Goal: Check status: Check status

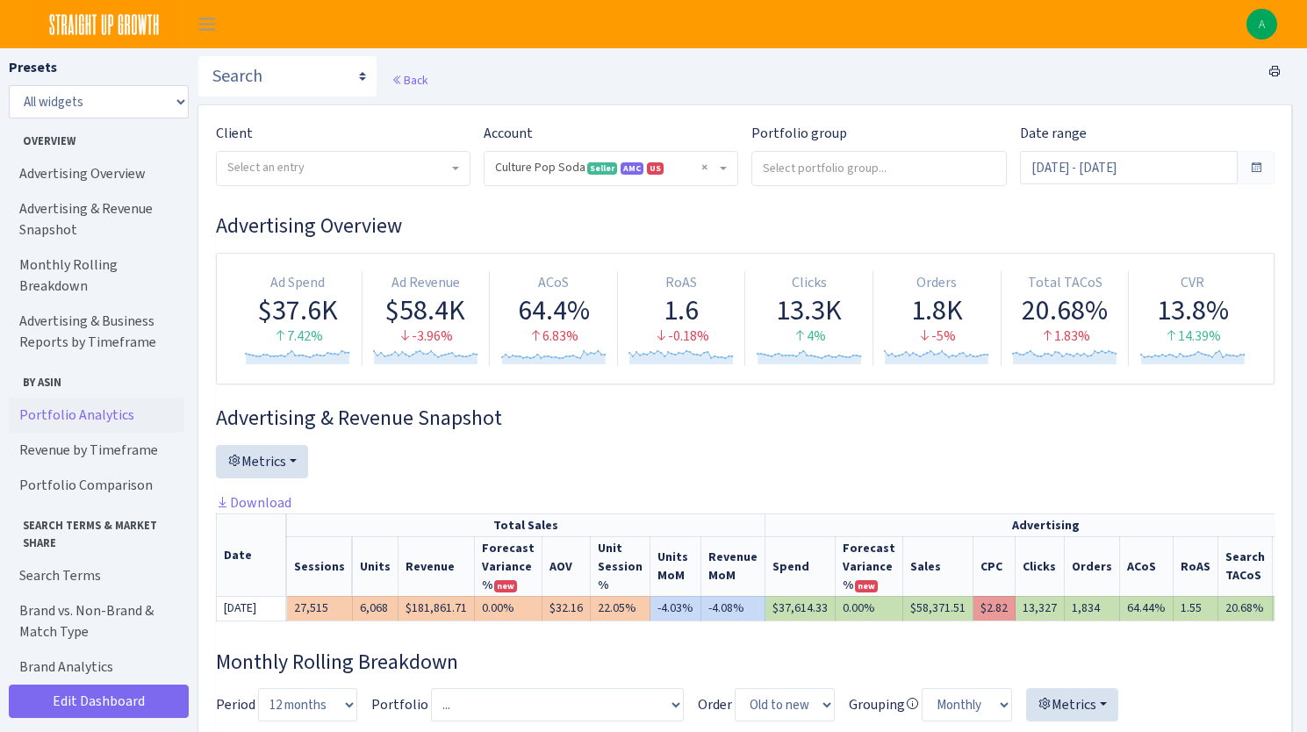
select select "1581829893696978"
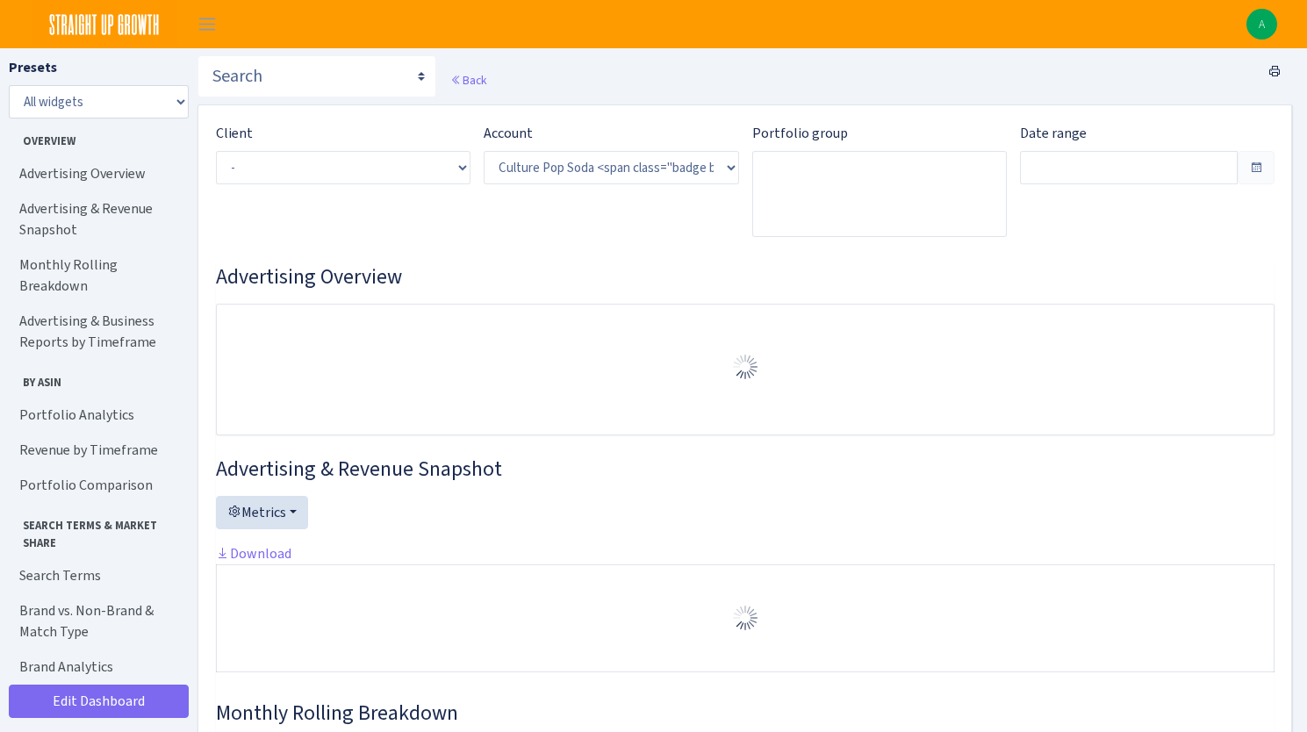
select select "1581829893696978"
type input "[DATE] - [DATE]"
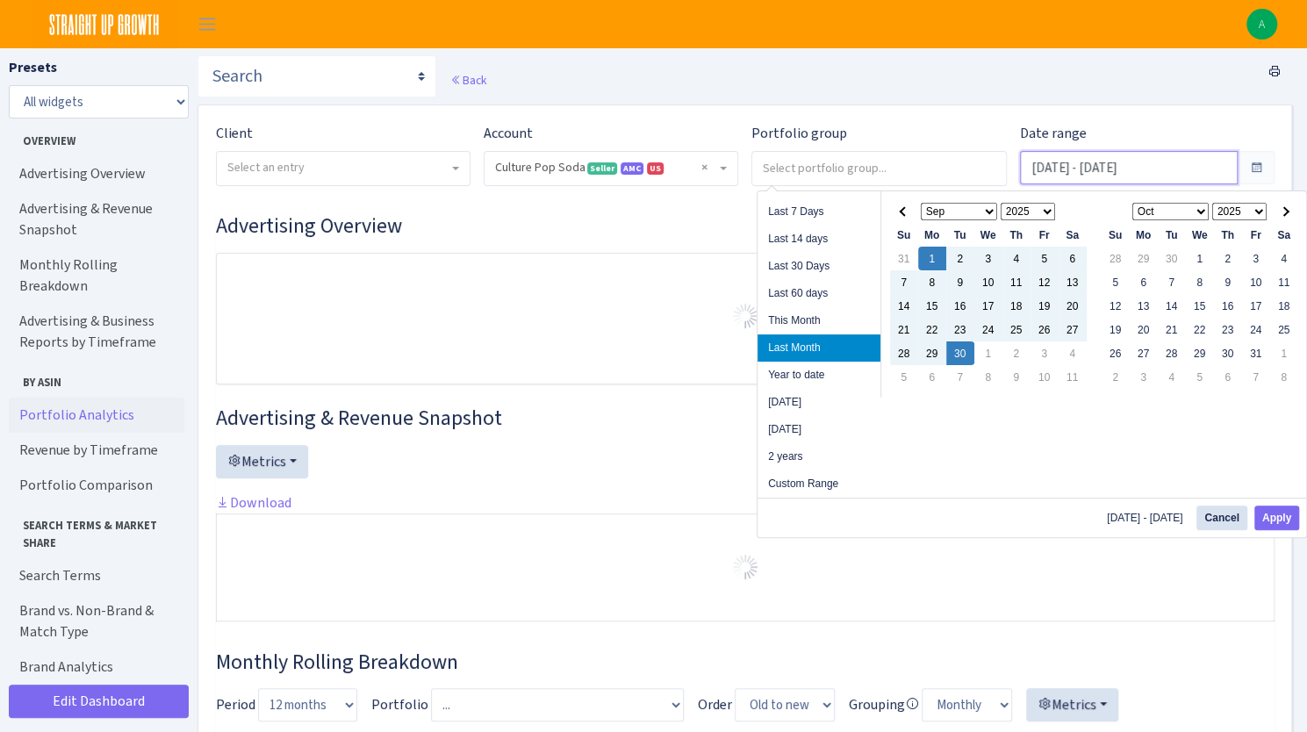
click at [1176, 172] on input "Sep 1, 2025 - Sep 30, 2025" at bounding box center [1129, 167] width 218 height 33
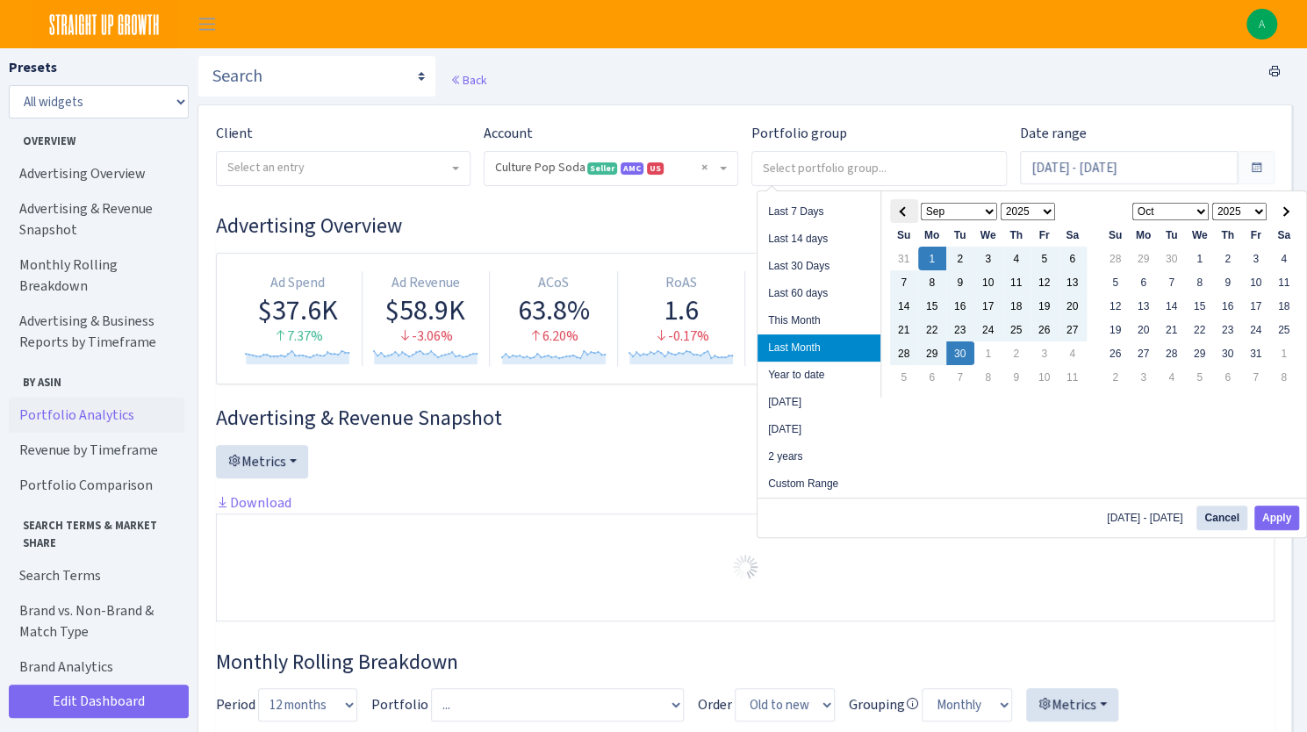
click at [907, 212] on span at bounding box center [904, 211] width 10 height 10
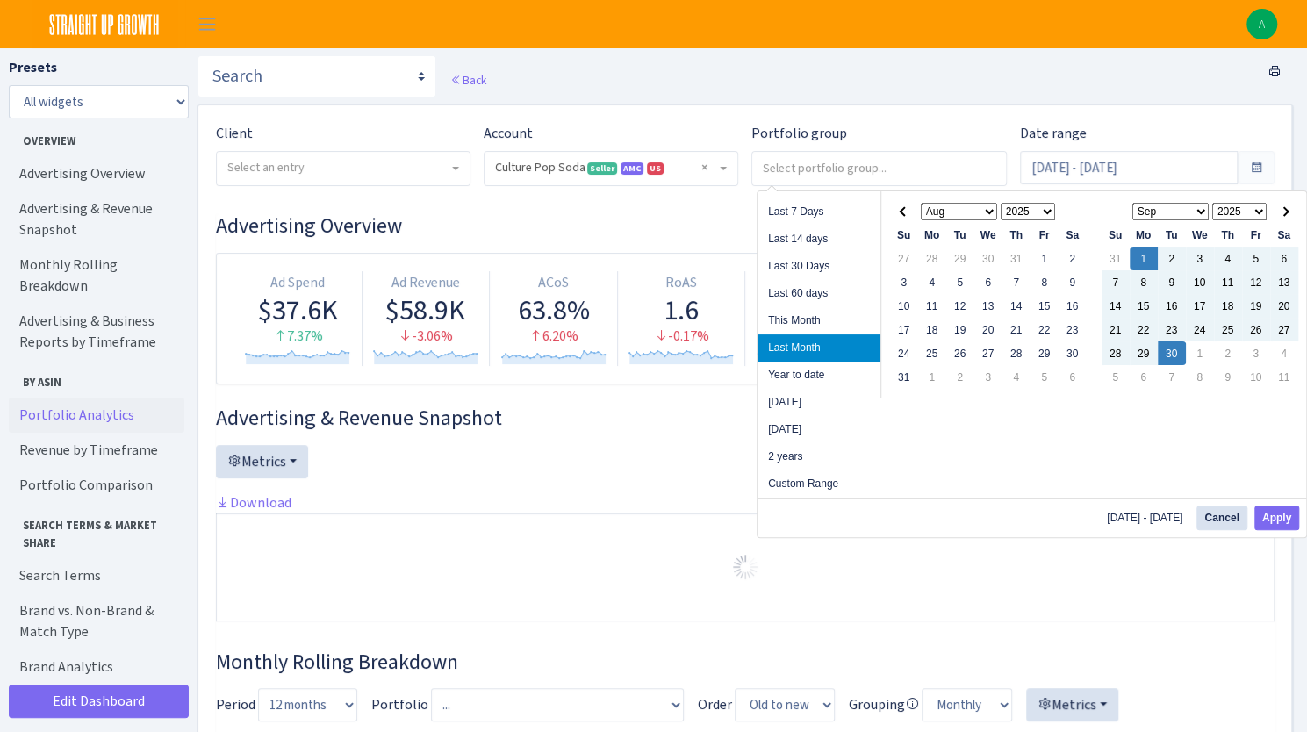
click at [907, 212] on span at bounding box center [904, 211] width 10 height 10
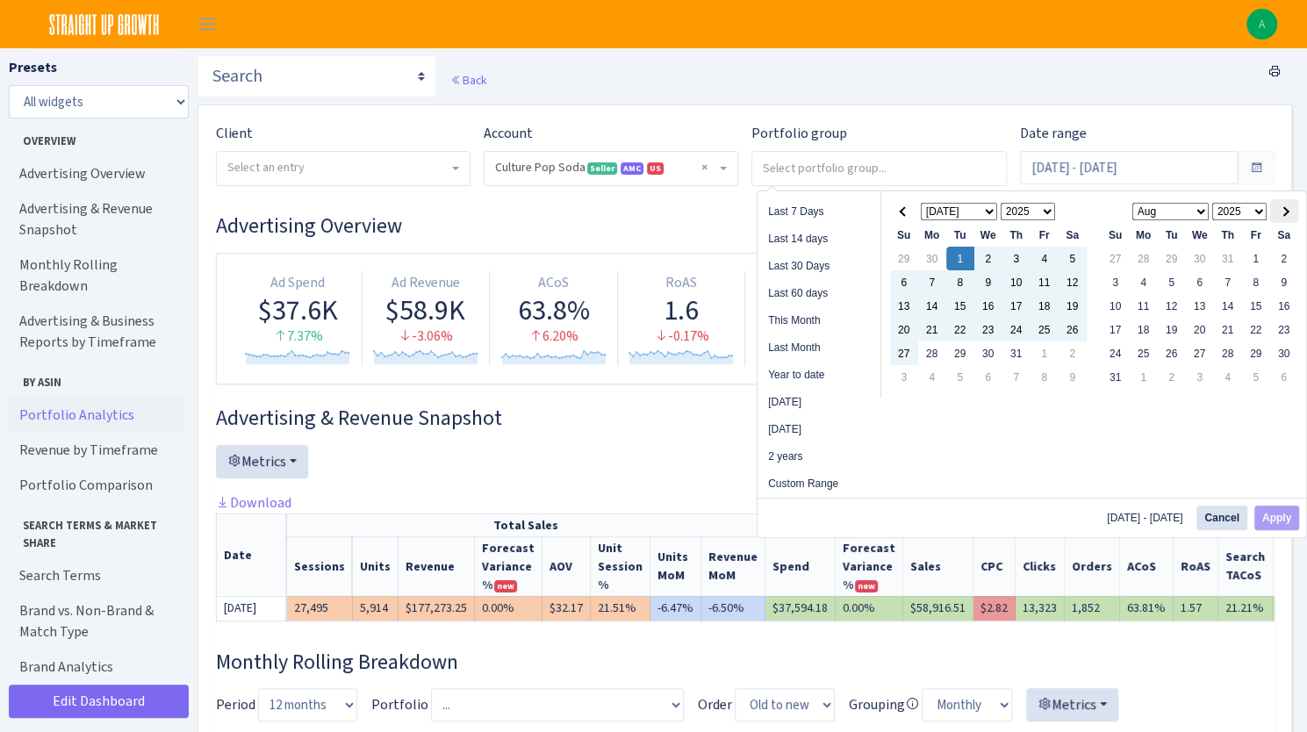
click at [1286, 211] on span at bounding box center [1284, 211] width 10 height 10
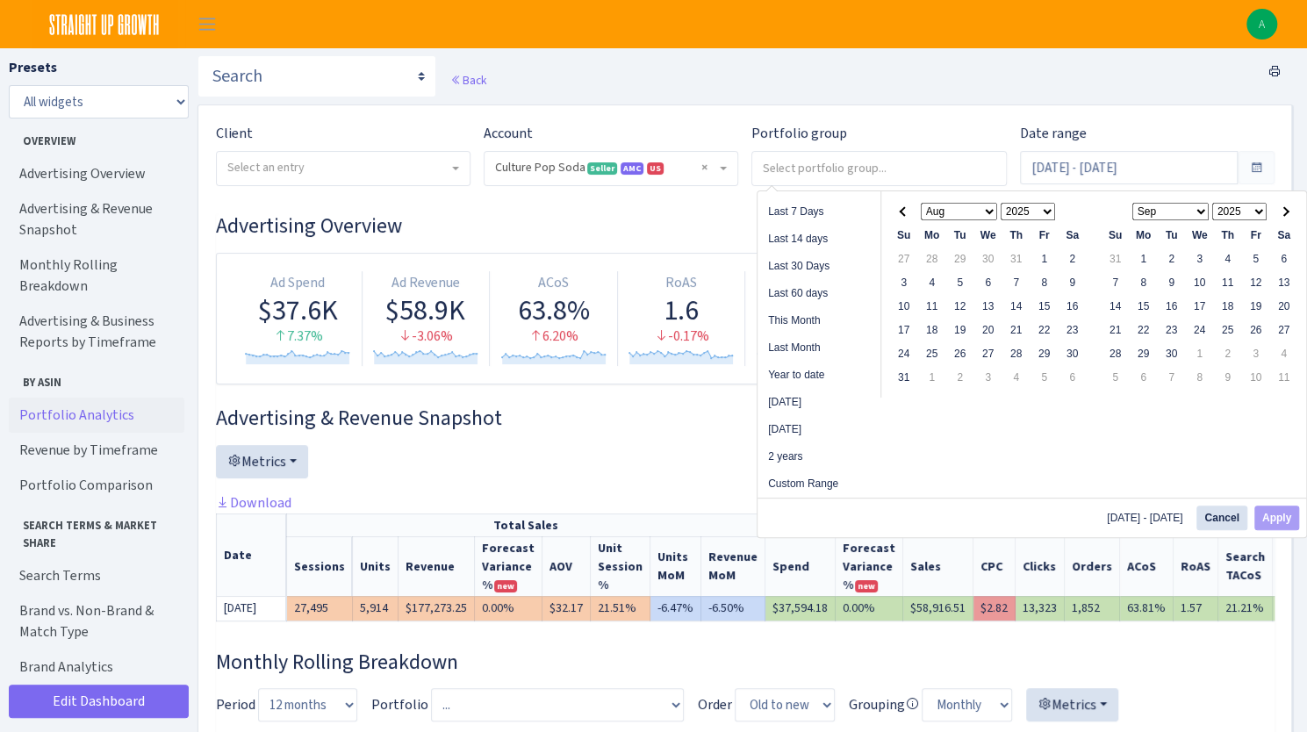
click at [1286, 211] on span at bounding box center [1284, 211] width 10 height 10
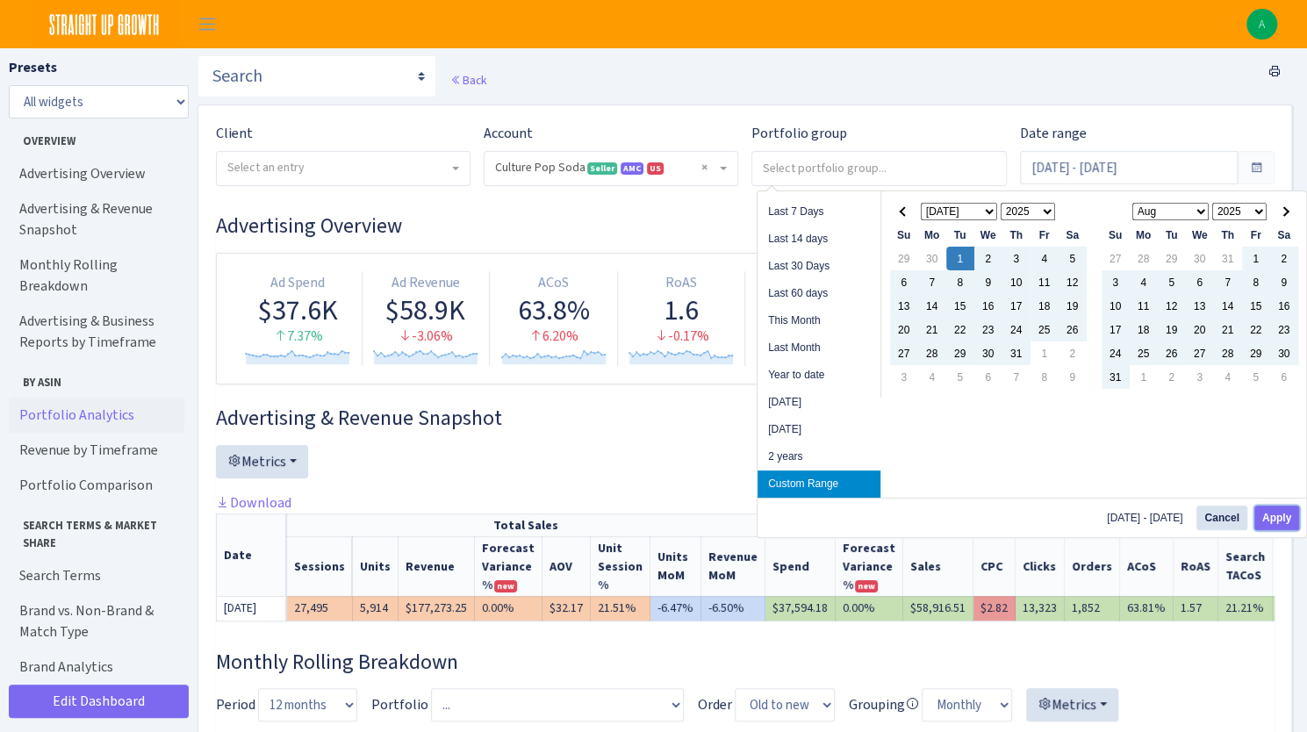
click at [1290, 517] on button "Apply" at bounding box center [1276, 517] width 45 height 25
type input "Jul 1, 2025 - Oct 13, 2025"
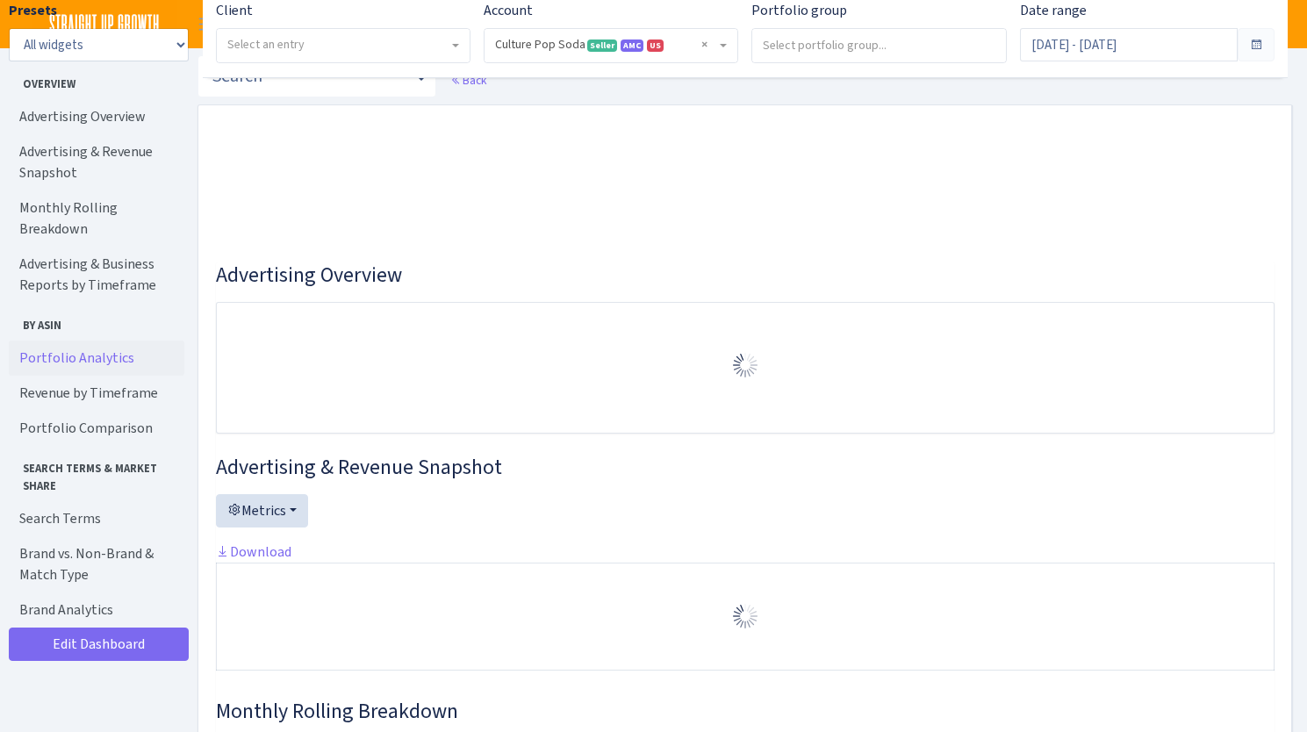
select select "1581829893696978"
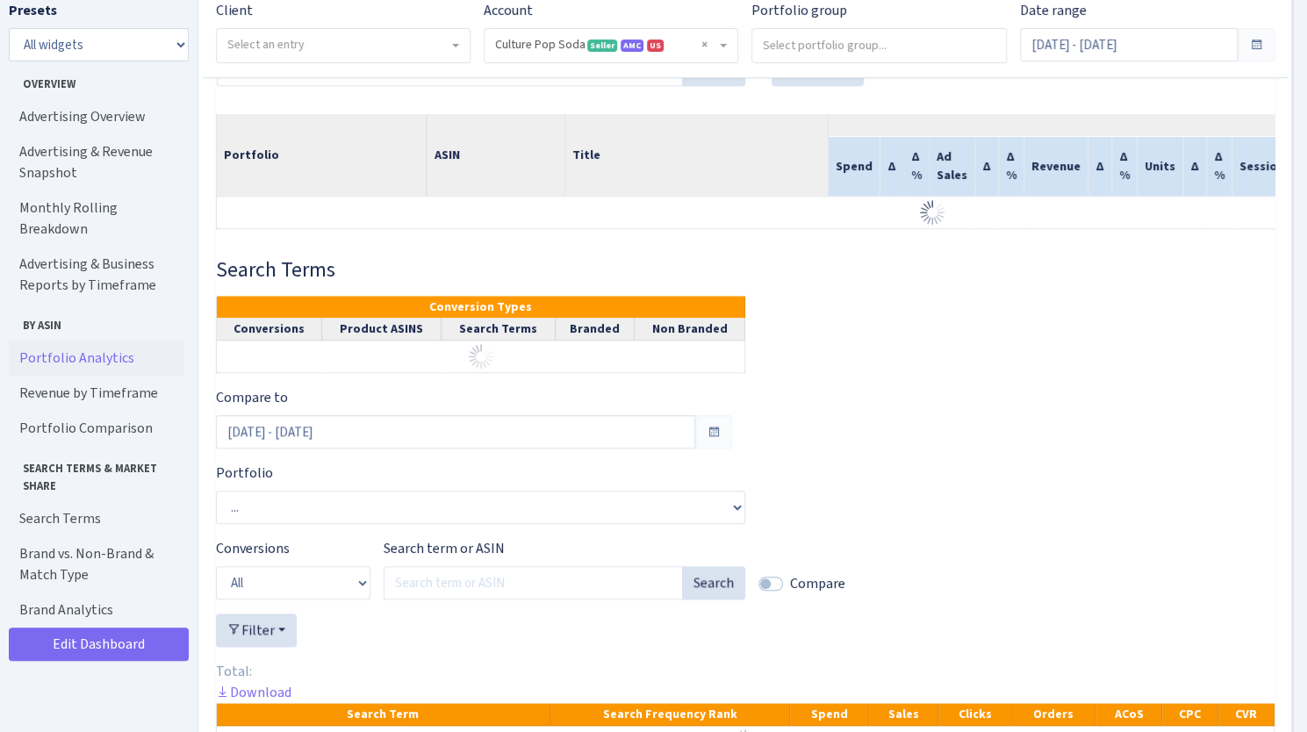
scroll to position [4739, 0]
